Goal: Download file/media

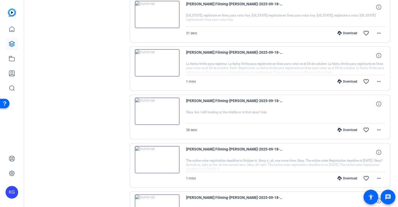
scroll to position [121, 0]
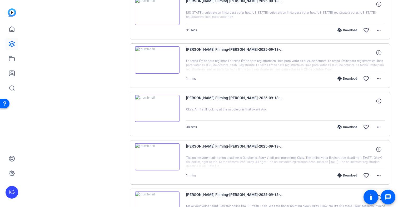
click at [348, 31] on div "Download" at bounding box center [347, 30] width 25 height 4
click at [348, 78] on div "Download" at bounding box center [347, 79] width 25 height 4
click at [348, 126] on div "Download" at bounding box center [347, 127] width 25 height 4
click at [350, 175] on div "Download" at bounding box center [347, 175] width 25 height 4
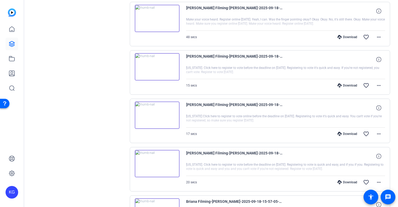
scroll to position [310, 0]
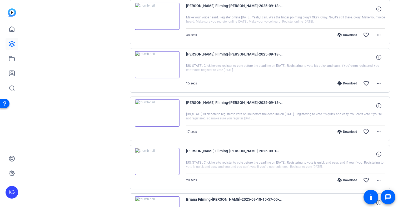
click at [349, 37] on div "Download" at bounding box center [347, 35] width 25 height 4
click at [351, 83] on div "Download" at bounding box center [347, 83] width 25 height 4
click at [348, 132] on div "Download" at bounding box center [347, 132] width 25 height 4
click at [348, 180] on div "Download" at bounding box center [347, 180] width 25 height 4
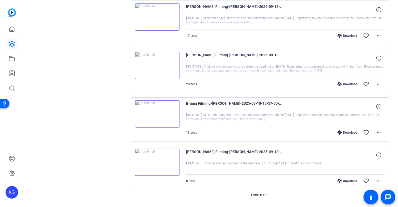
scroll to position [422, 0]
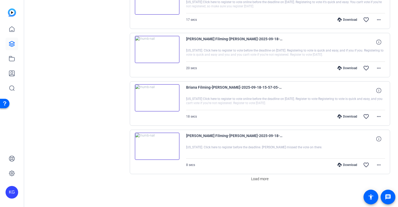
click at [348, 117] on div "Download" at bounding box center [347, 116] width 25 height 4
click at [349, 165] on div "Download" at bounding box center [347, 165] width 25 height 4
click at [264, 179] on span "Load more" at bounding box center [259, 179] width 17 height 6
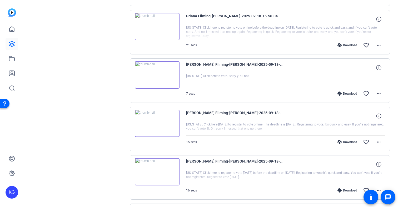
scroll to position [595, 0]
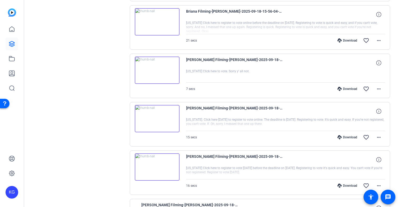
click at [351, 40] on div "Download" at bounding box center [347, 40] width 25 height 4
click at [349, 137] on div "Download" at bounding box center [347, 137] width 25 height 4
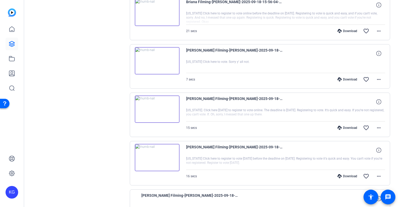
scroll to position [606, 0]
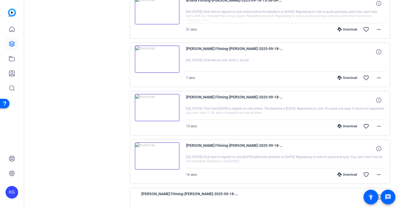
click at [351, 176] on div "Download" at bounding box center [347, 175] width 25 height 4
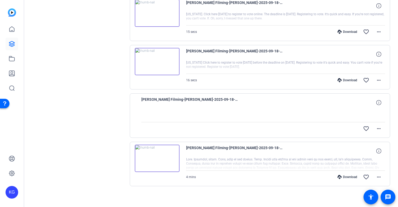
scroll to position [703, 0]
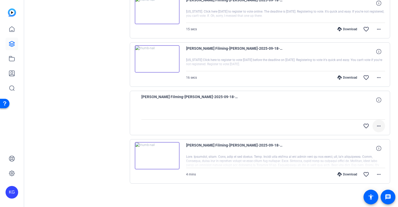
click at [380, 127] on mat-icon "more_horiz" at bounding box center [378, 126] width 6 height 6
click at [379, 127] on div at bounding box center [199, 103] width 398 height 207
click at [349, 174] on div "Download" at bounding box center [347, 174] width 25 height 4
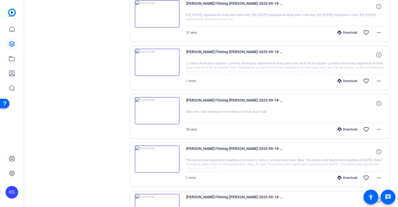
scroll to position [79, 0]
